Goal: Check status: Check status

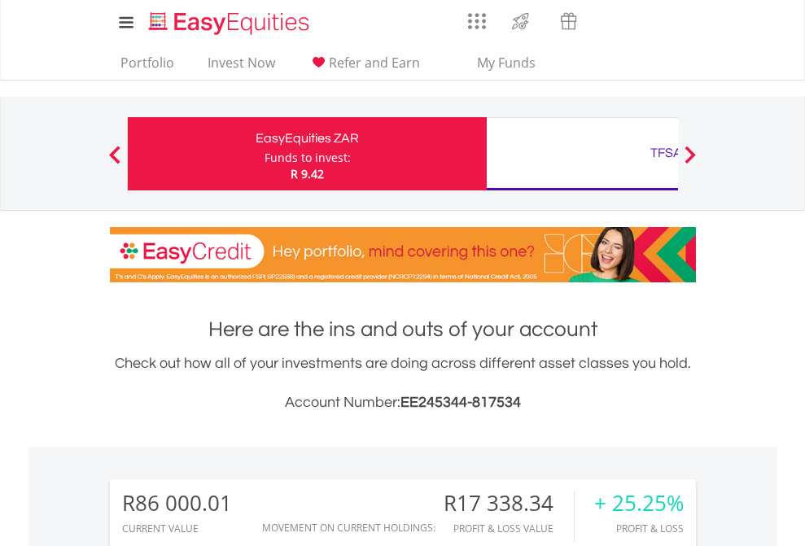
scroll to position [156, 256]
click at [264, 154] on div "Funds to invest:" at bounding box center [307, 158] width 86 height 16
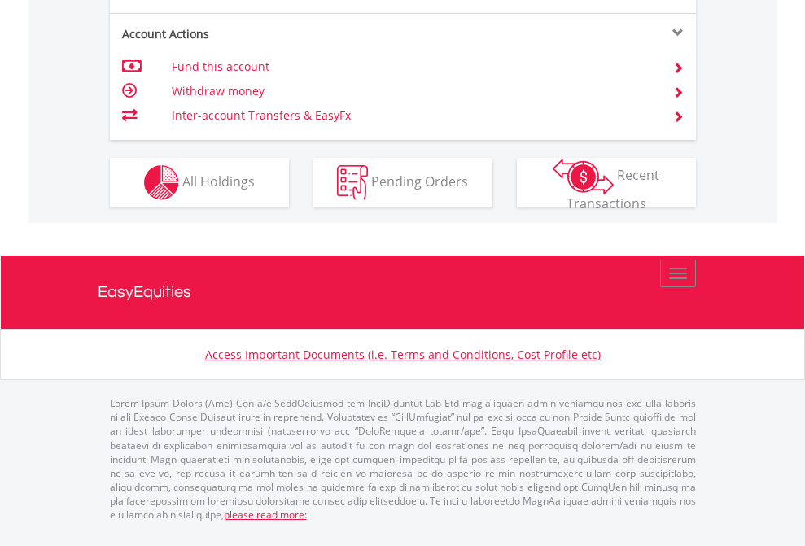
scroll to position [1560, 0]
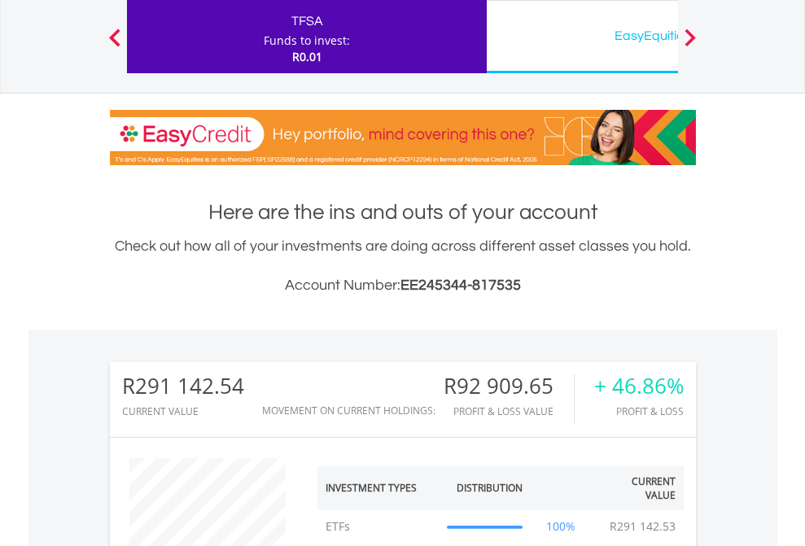
click at [582, 37] on div "EasyEquities USD" at bounding box center [665, 35] width 339 height 23
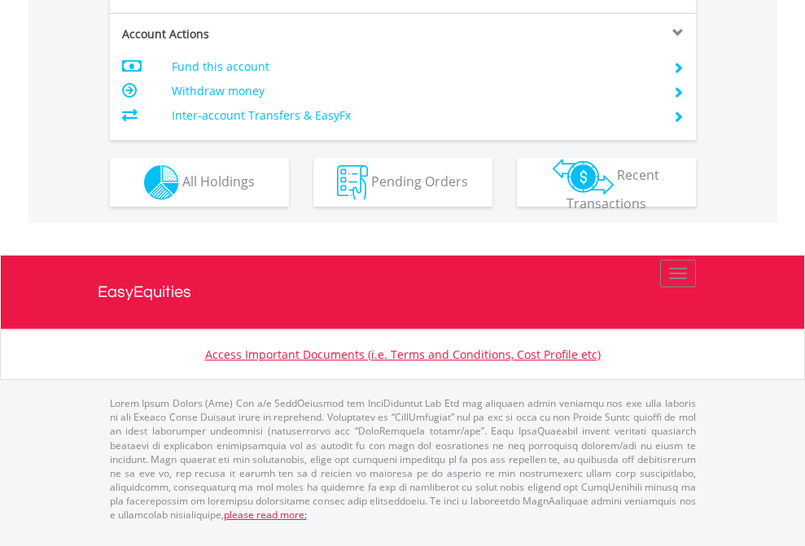
scroll to position [1560, 0]
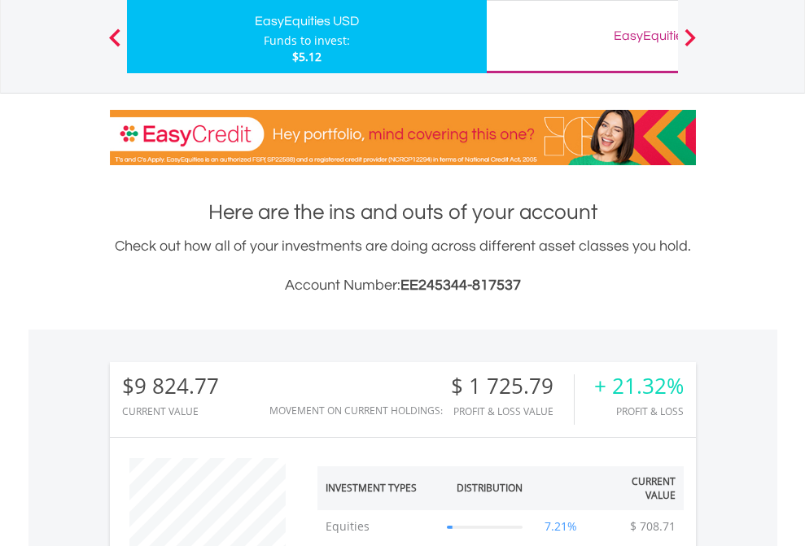
click at [582, 37] on div "EasyEquities GBP" at bounding box center [665, 35] width 339 height 23
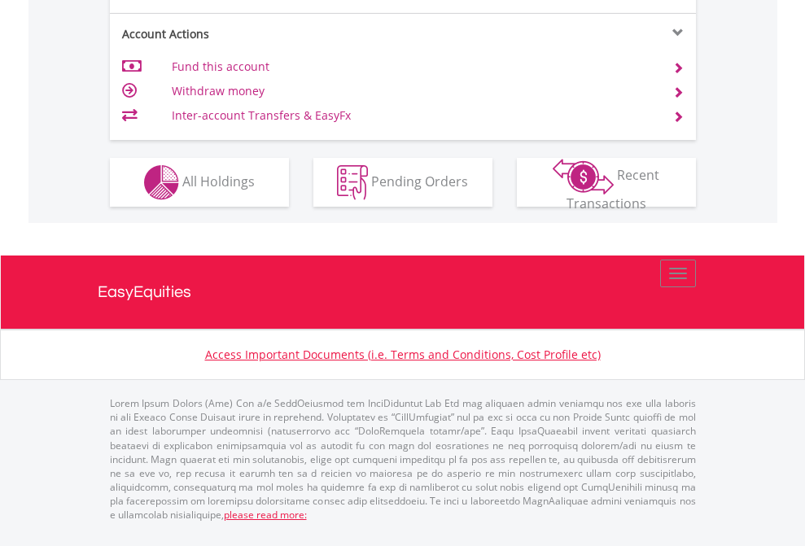
scroll to position [1528, 0]
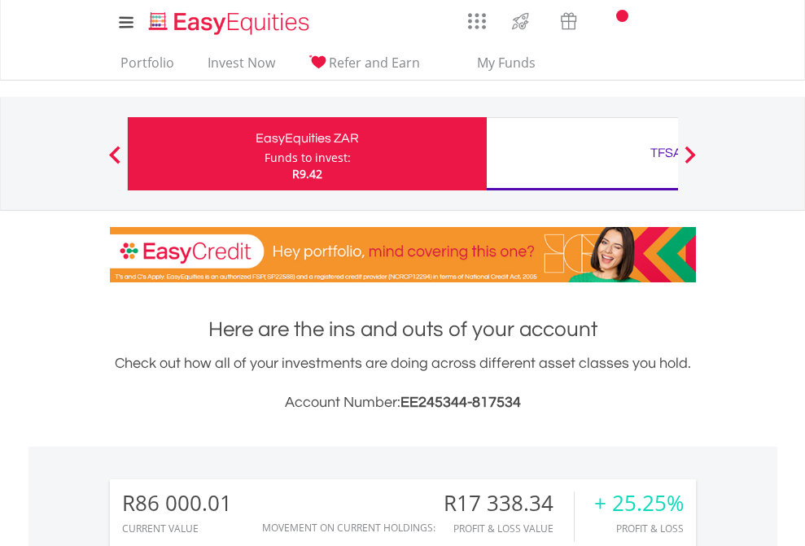
scroll to position [156, 256]
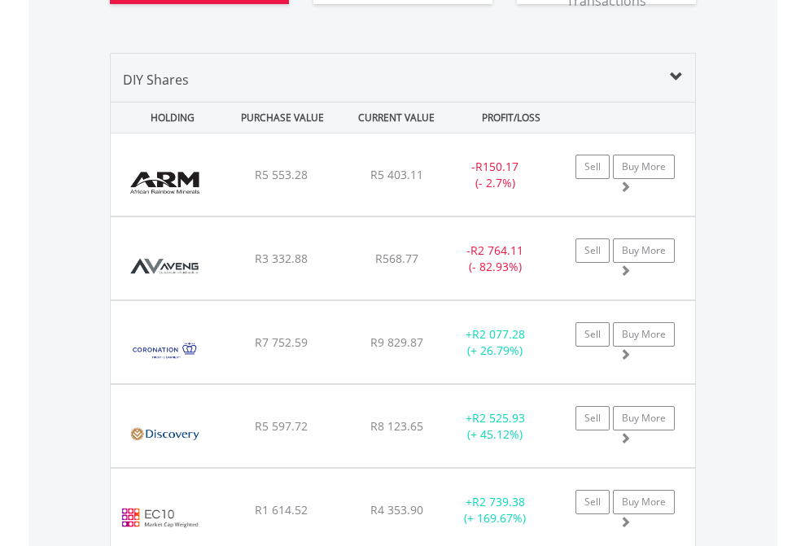
scroll to position [1843, 0]
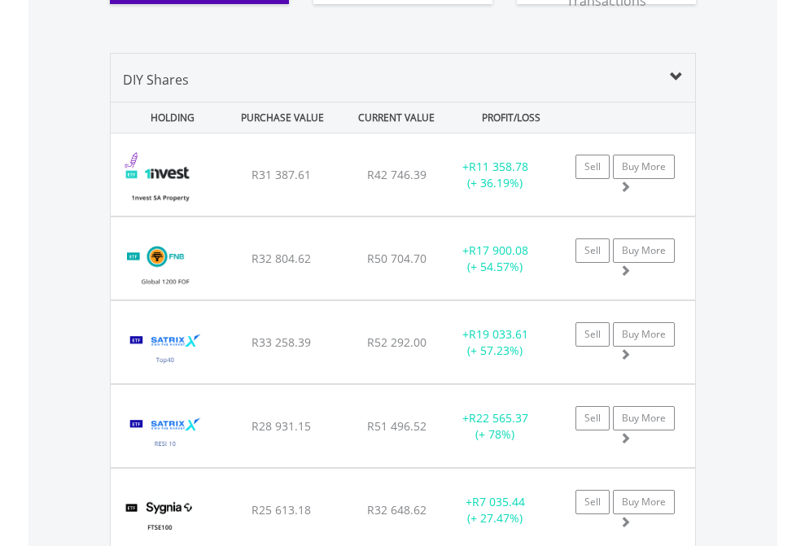
scroll to position [1810, 0]
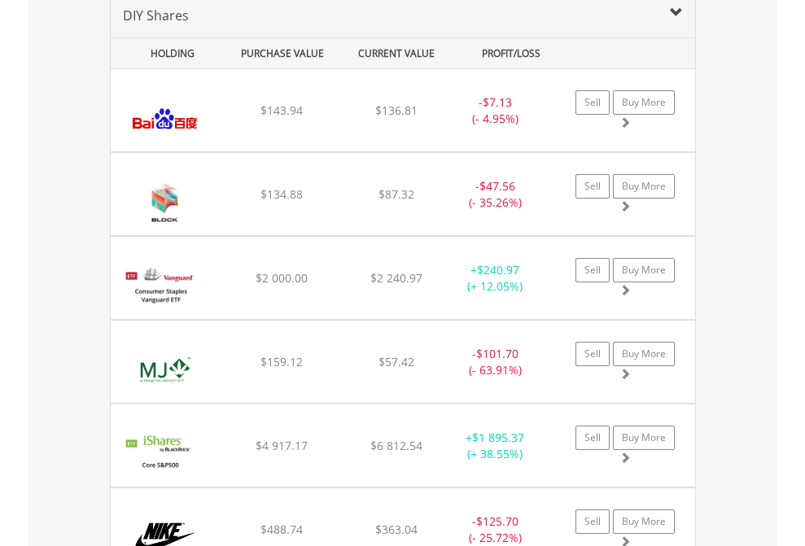
scroll to position [1573, 0]
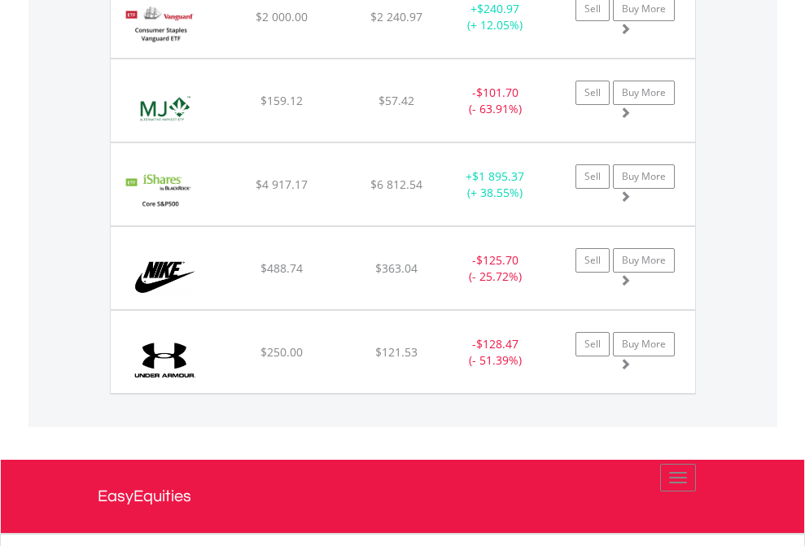
scroll to position [117, 0]
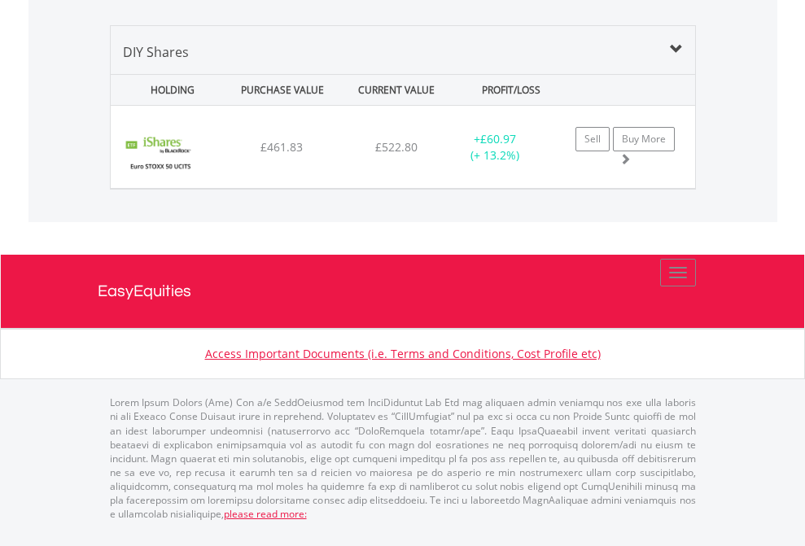
scroll to position [156, 256]
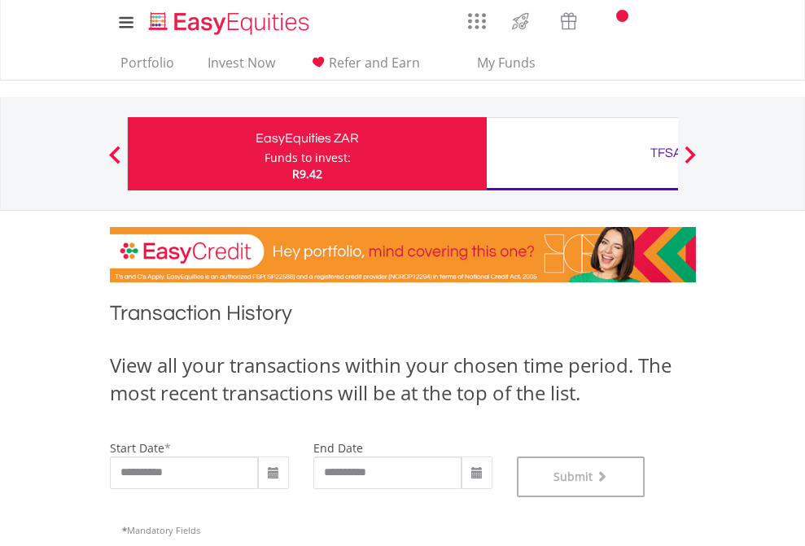
scroll to position [660, 0]
click at [582, 154] on div "TFSA" at bounding box center [665, 153] width 339 height 23
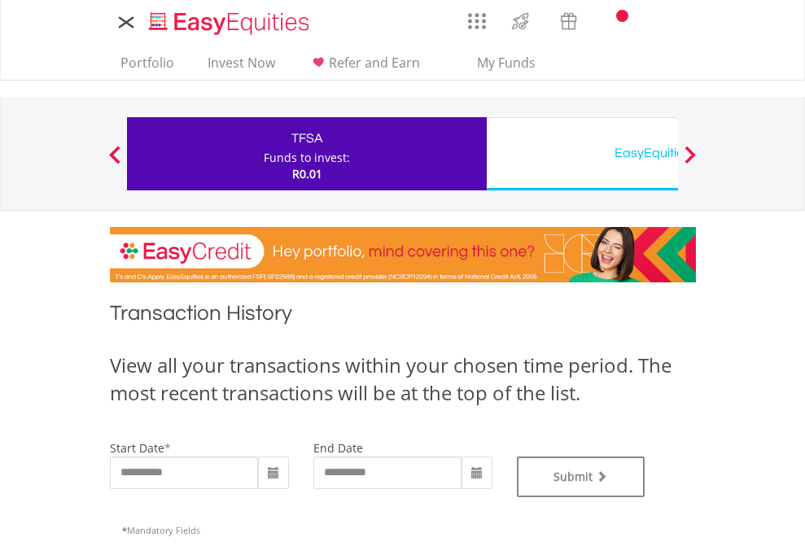
type input "**********"
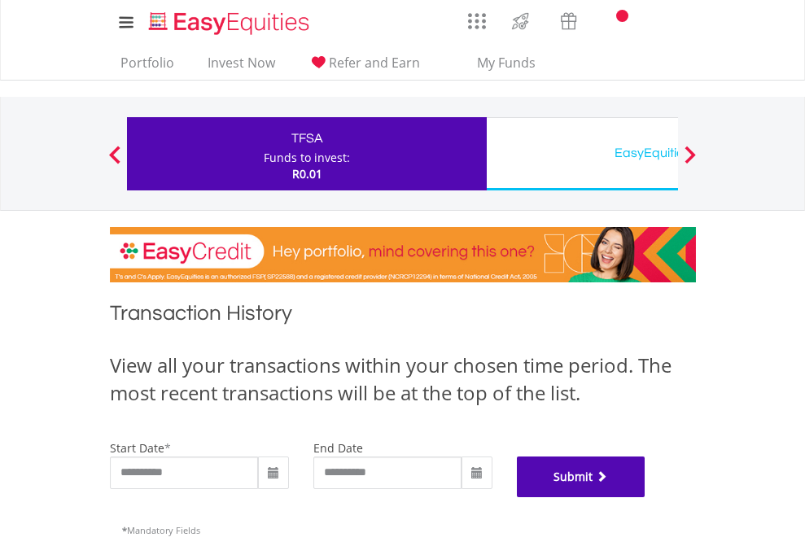
click at [645, 497] on button "Submit" at bounding box center [581, 477] width 129 height 41
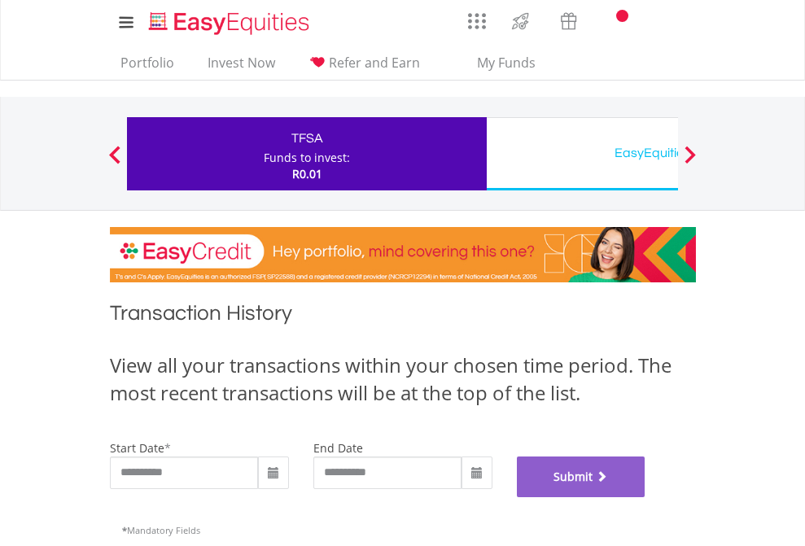
scroll to position [660, 0]
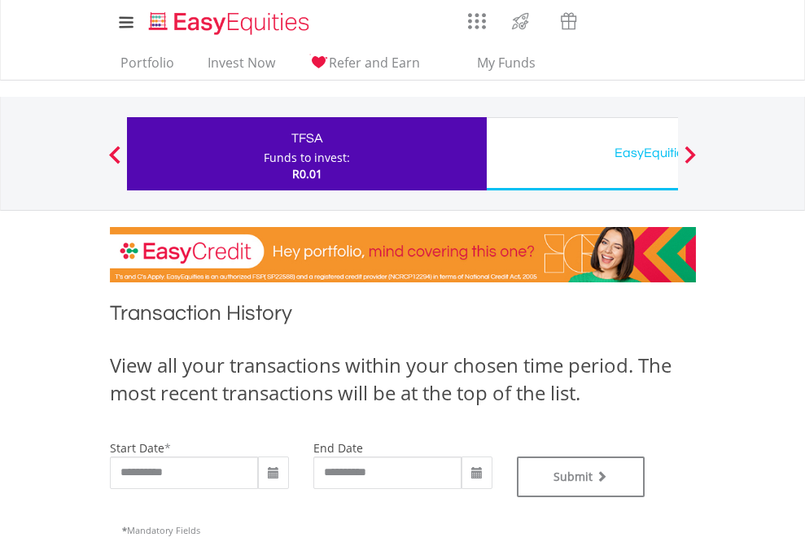
click at [582, 154] on div "EasyEquities USD" at bounding box center [665, 153] width 339 height 23
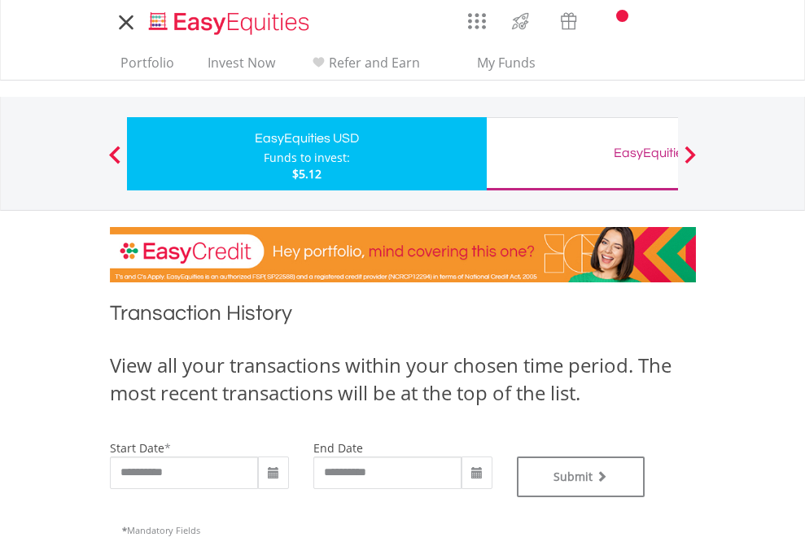
type input "**********"
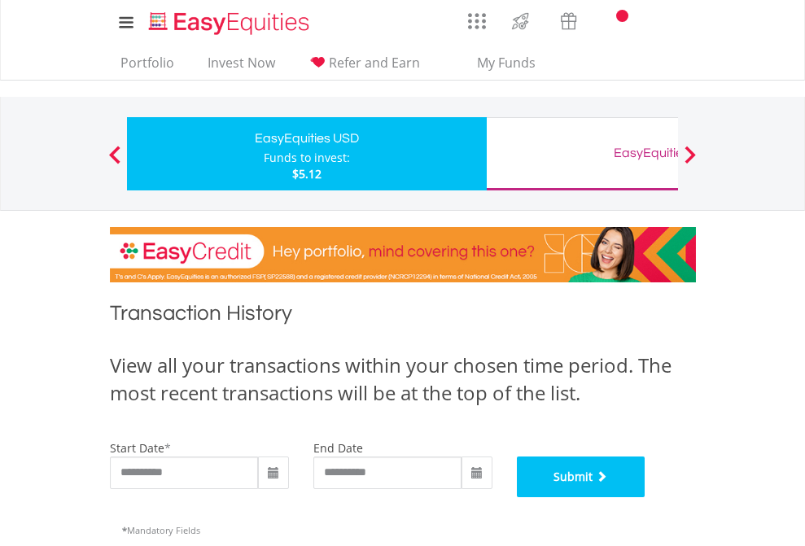
click at [645, 497] on button "Submit" at bounding box center [581, 477] width 129 height 41
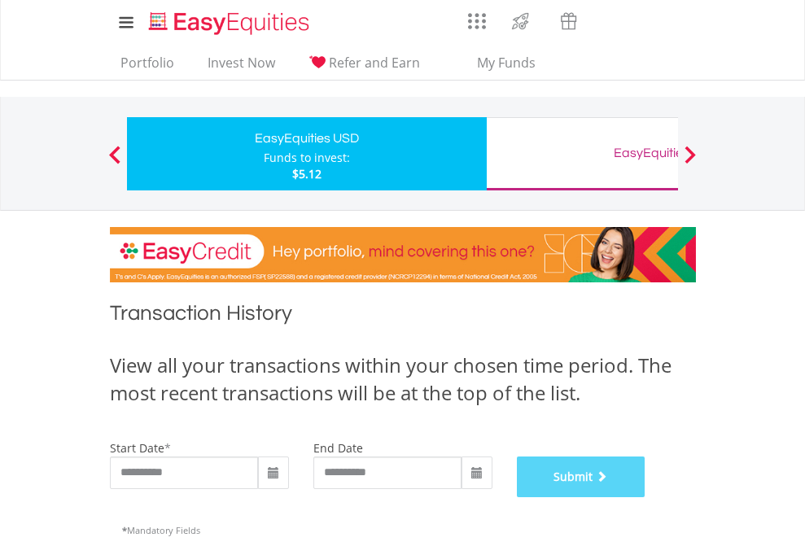
scroll to position [660, 0]
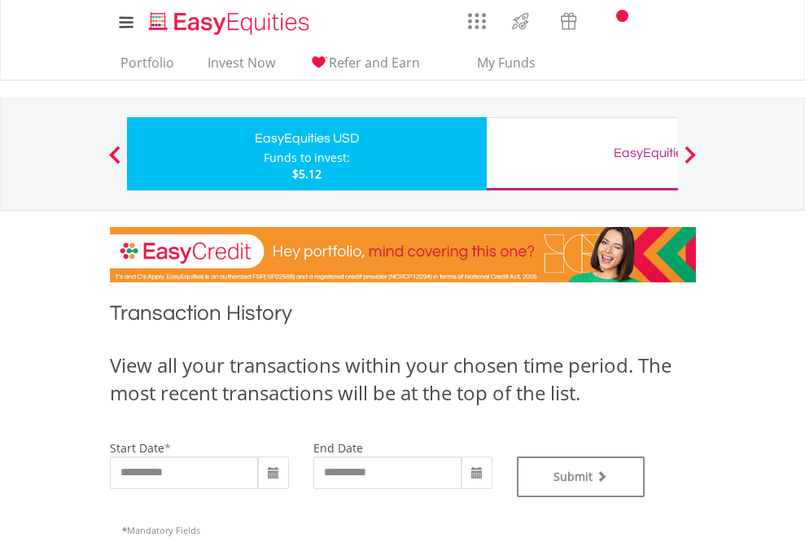
click at [582, 154] on div "EasyEquities GBP" at bounding box center [665, 153] width 339 height 23
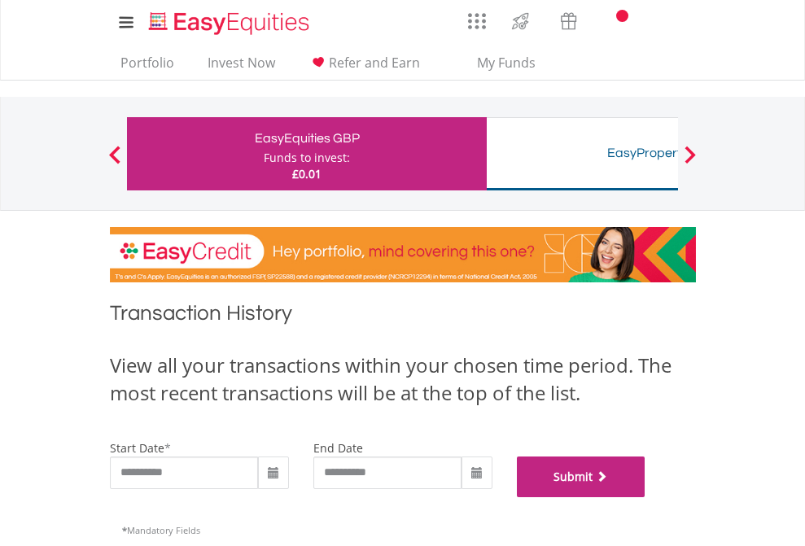
click at [645, 497] on button "Submit" at bounding box center [581, 477] width 129 height 41
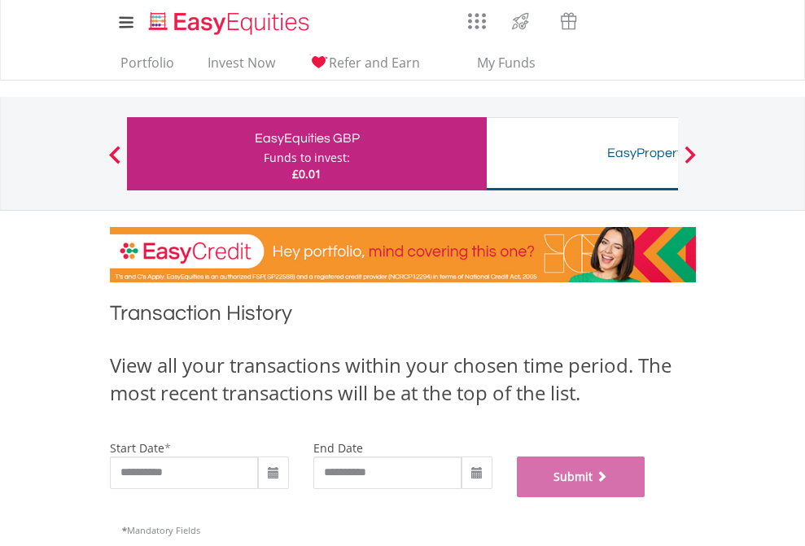
scroll to position [660, 0]
